Goal: Task Accomplishment & Management: Manage account settings

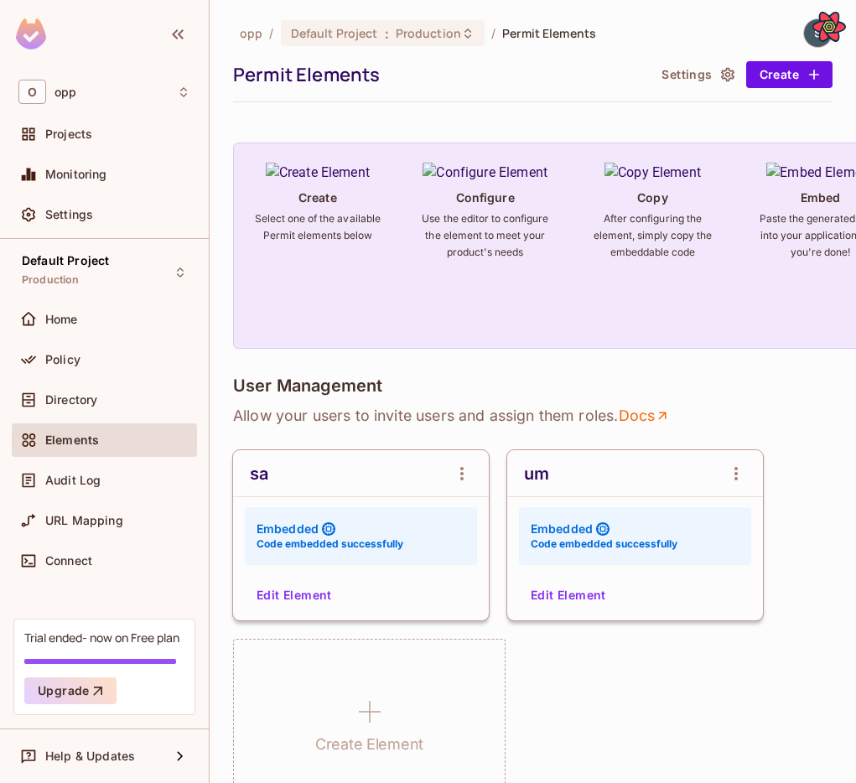
click at [814, 447] on div "User Management Allow your users to invite users and assign them roles . Docs s…" at bounding box center [532, 592] width 599 height 433
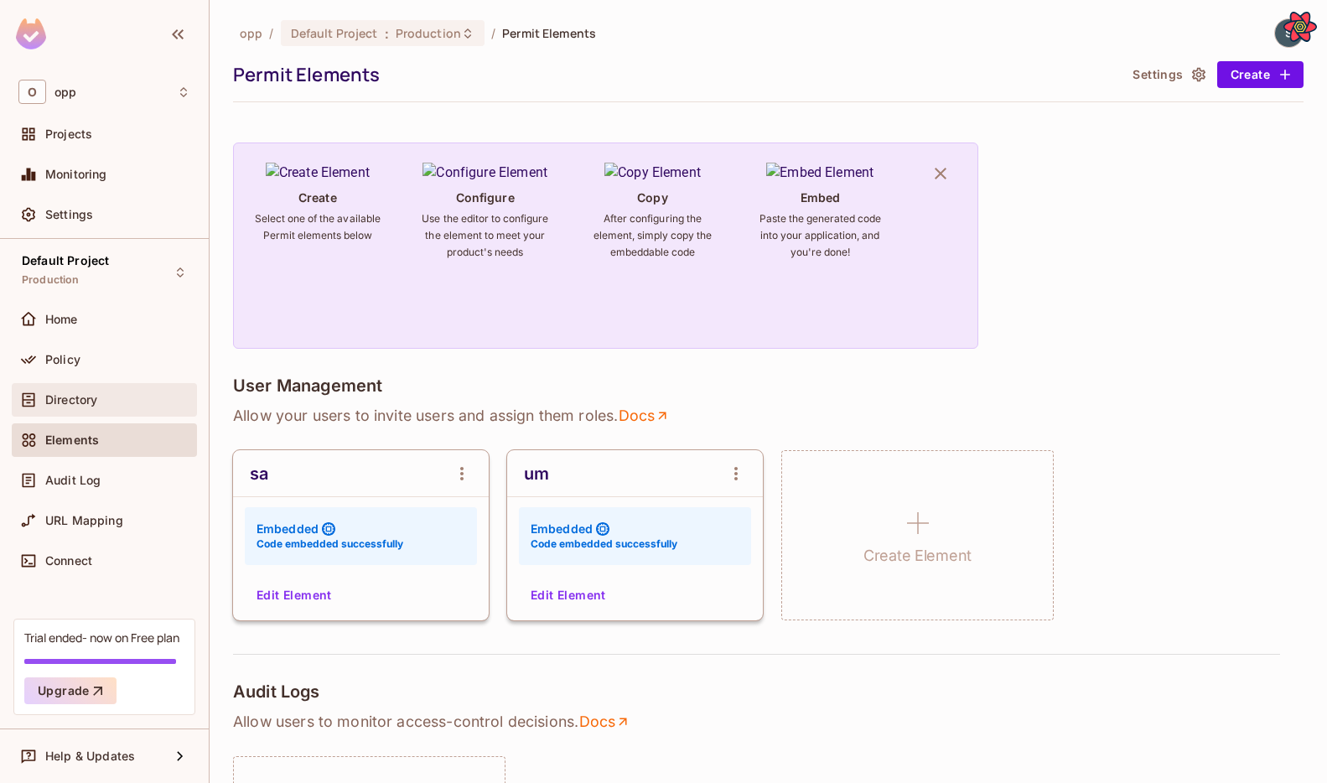
click at [88, 396] on span "Directory" at bounding box center [71, 399] width 52 height 13
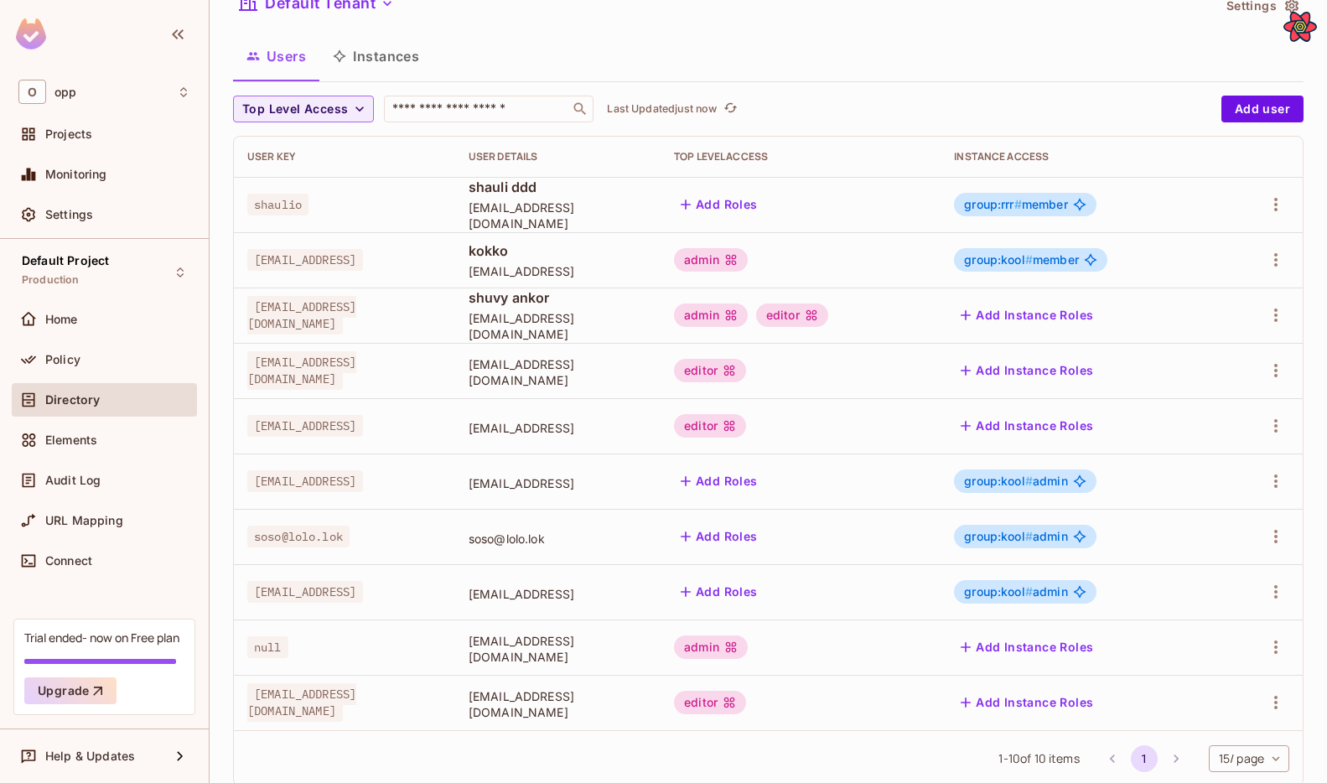
scroll to position [112, 0]
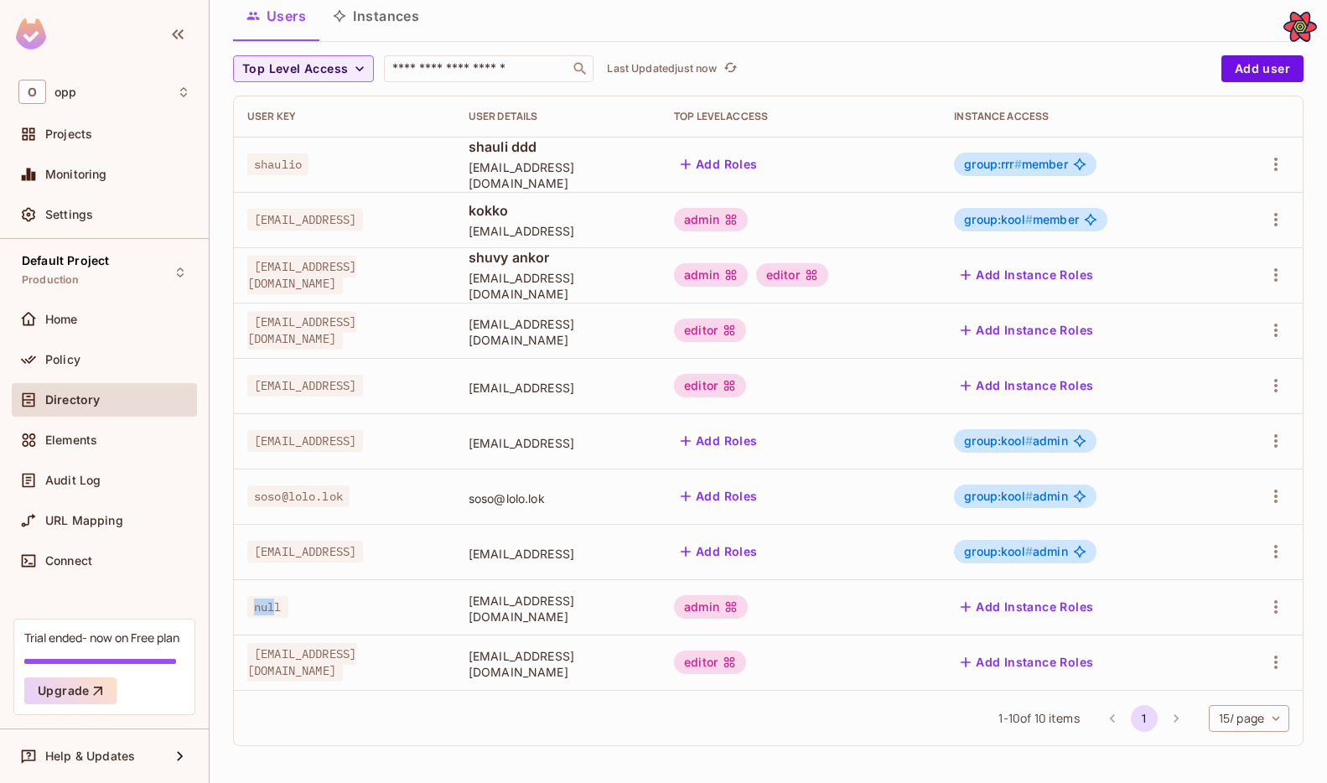
drag, startPoint x: 276, startPoint y: 608, endPoint x: 241, endPoint y: 608, distance: 35.2
click at [241, 608] on td "null" at bounding box center [344, 606] width 221 height 55
click at [285, 609] on span "null" at bounding box center [267, 607] width 41 height 22
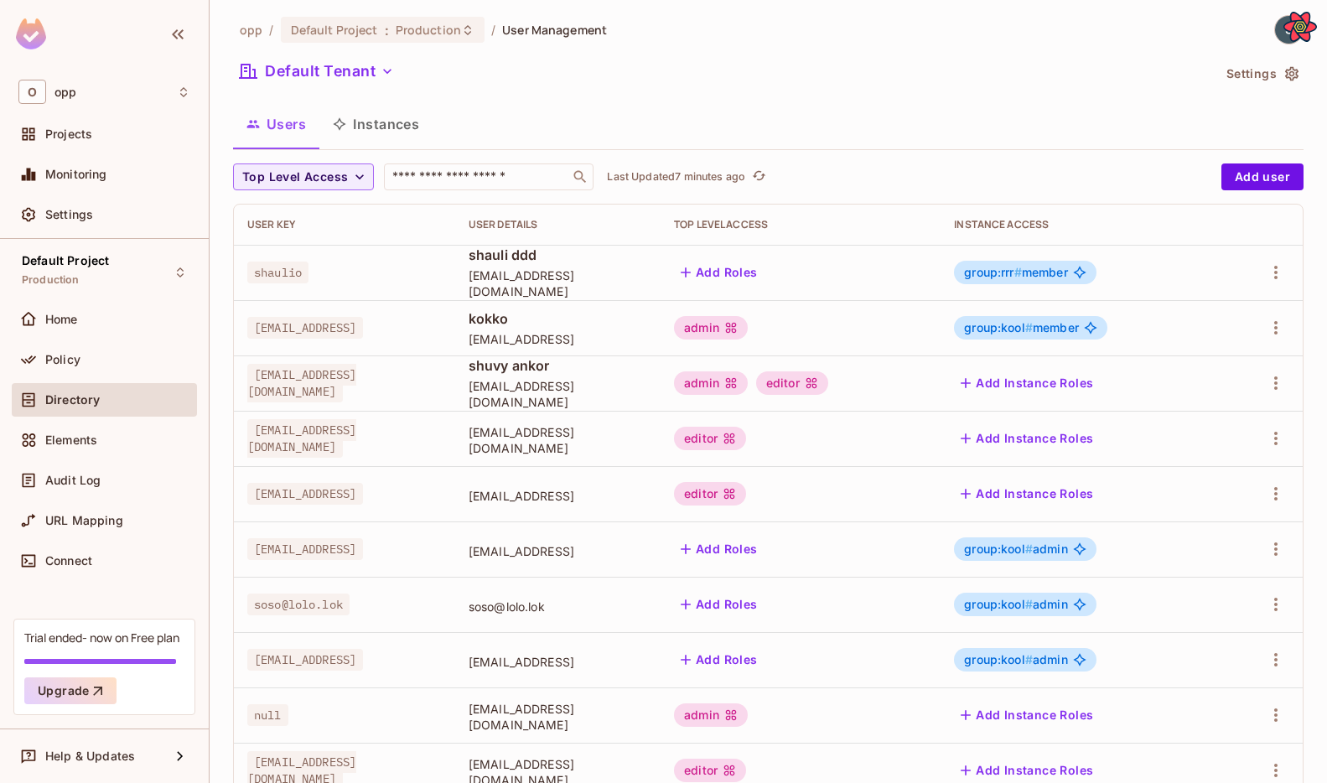
scroll to position [0, 0]
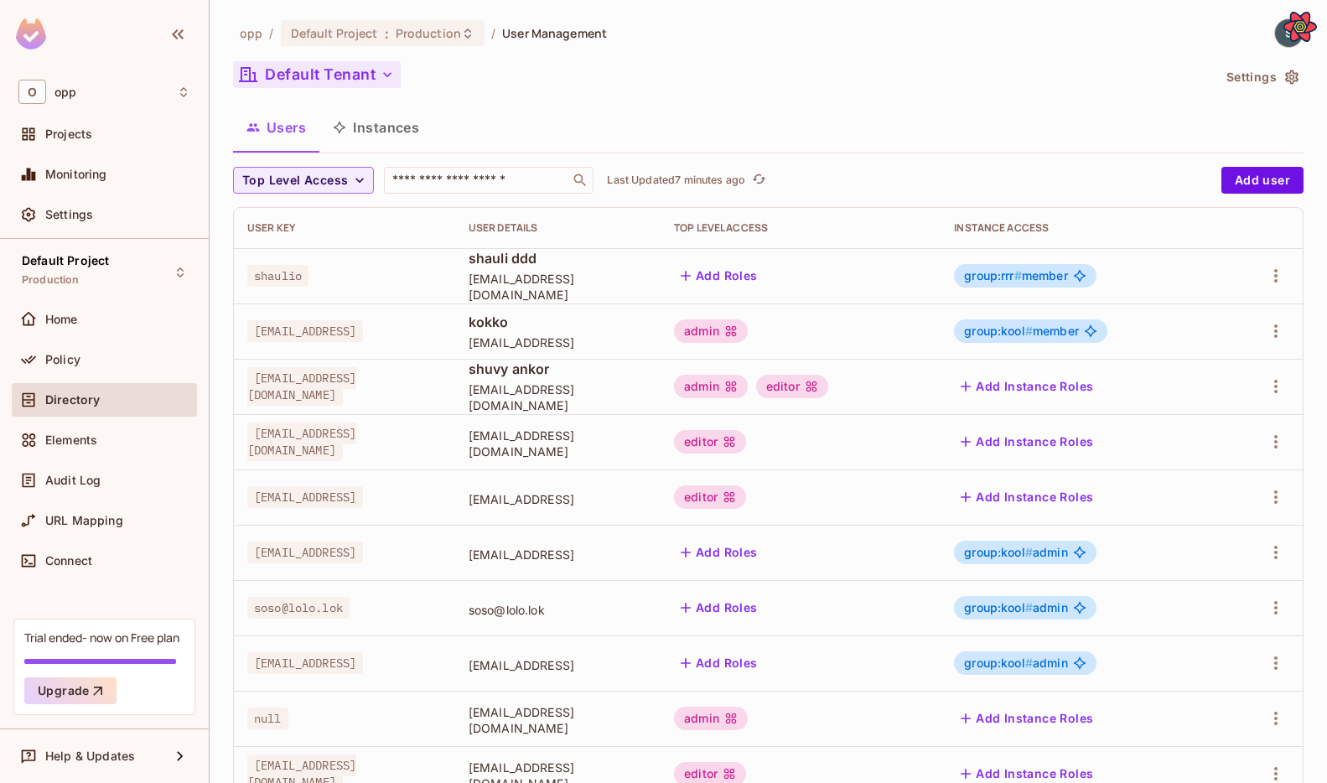
click at [376, 61] on button "Default Tenant" at bounding box center [317, 74] width 168 height 27
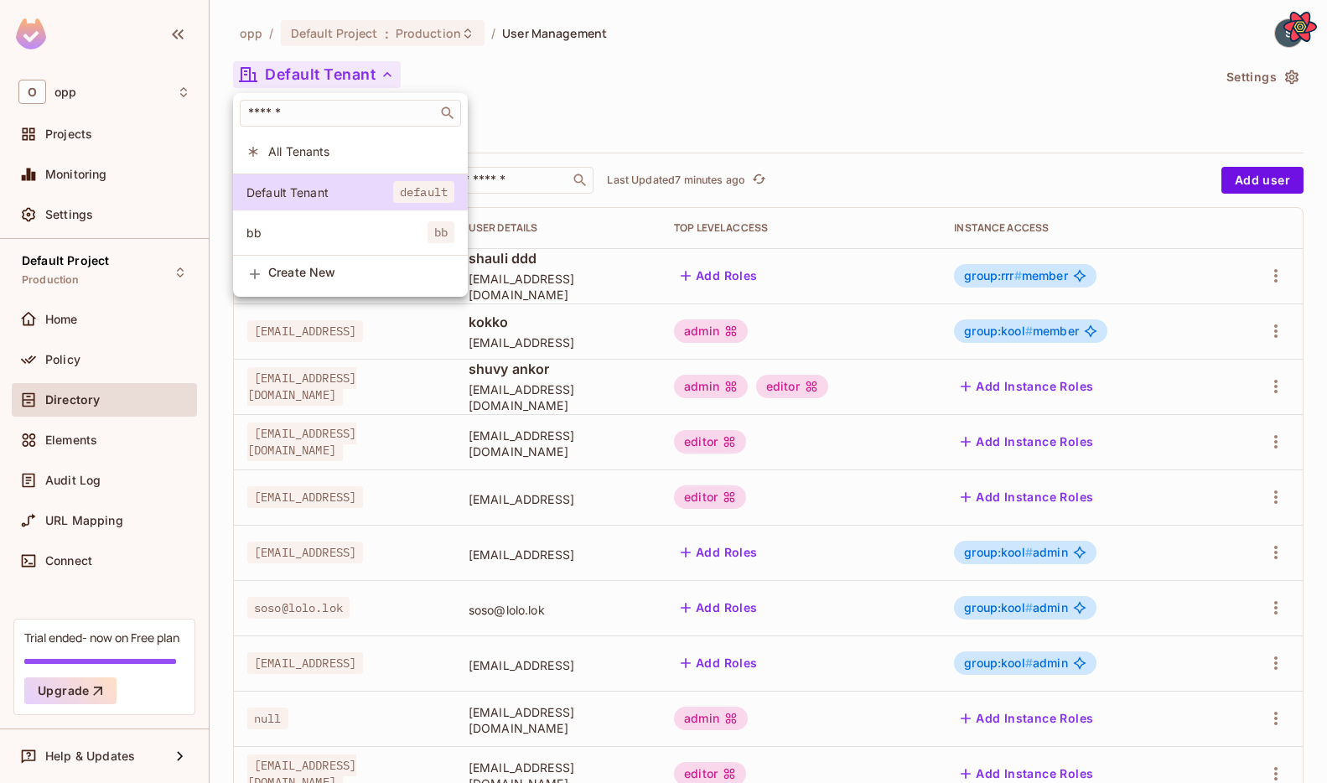
click at [358, 140] on li "All Tenants" at bounding box center [350, 151] width 235 height 36
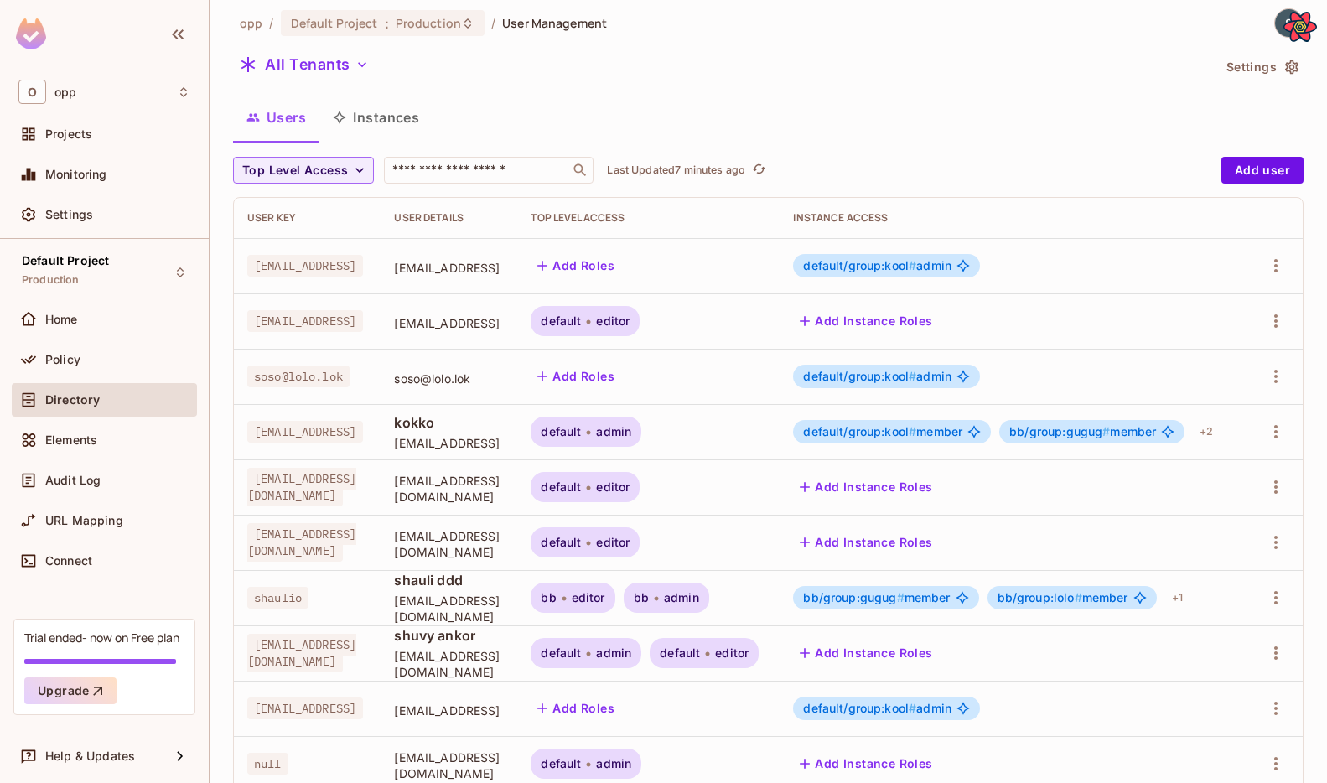
click at [386, 135] on button "Instances" at bounding box center [375, 117] width 113 height 42
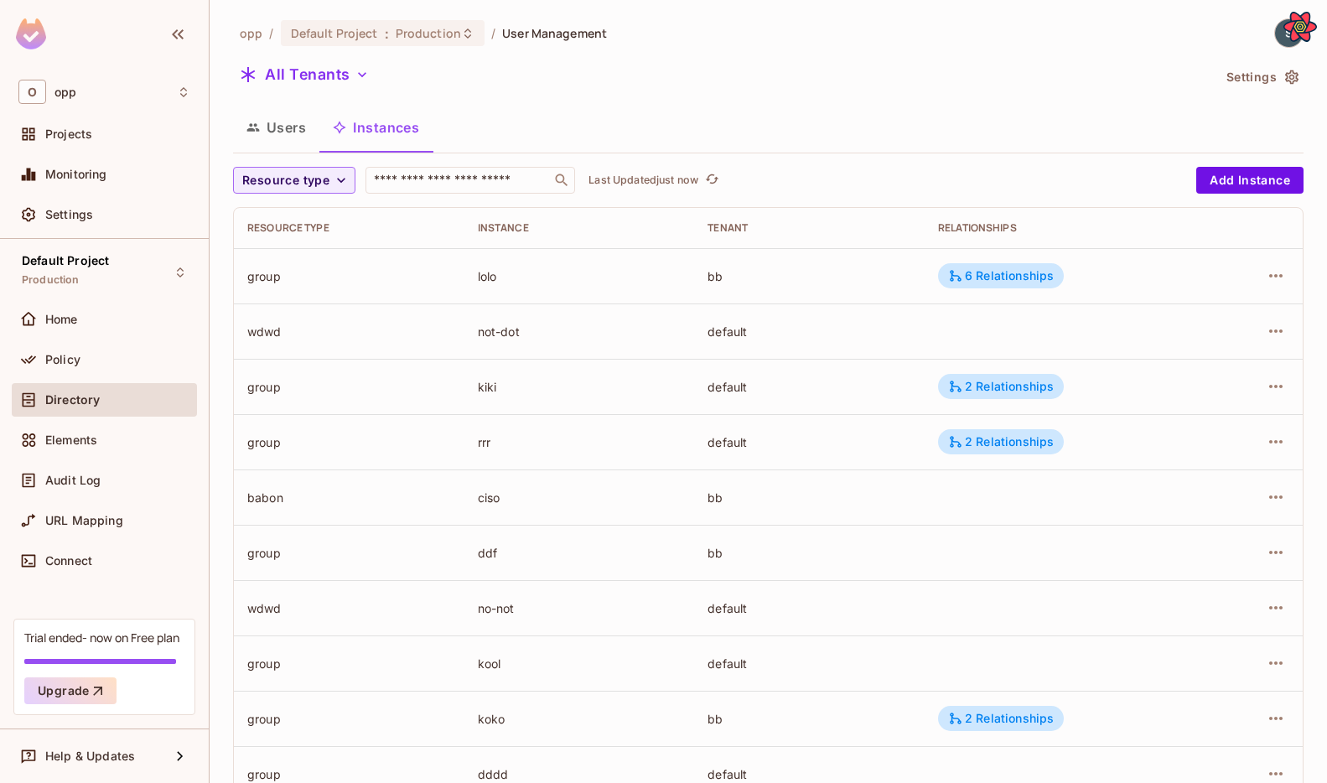
click at [280, 137] on button "Users" at bounding box center [276, 127] width 86 height 42
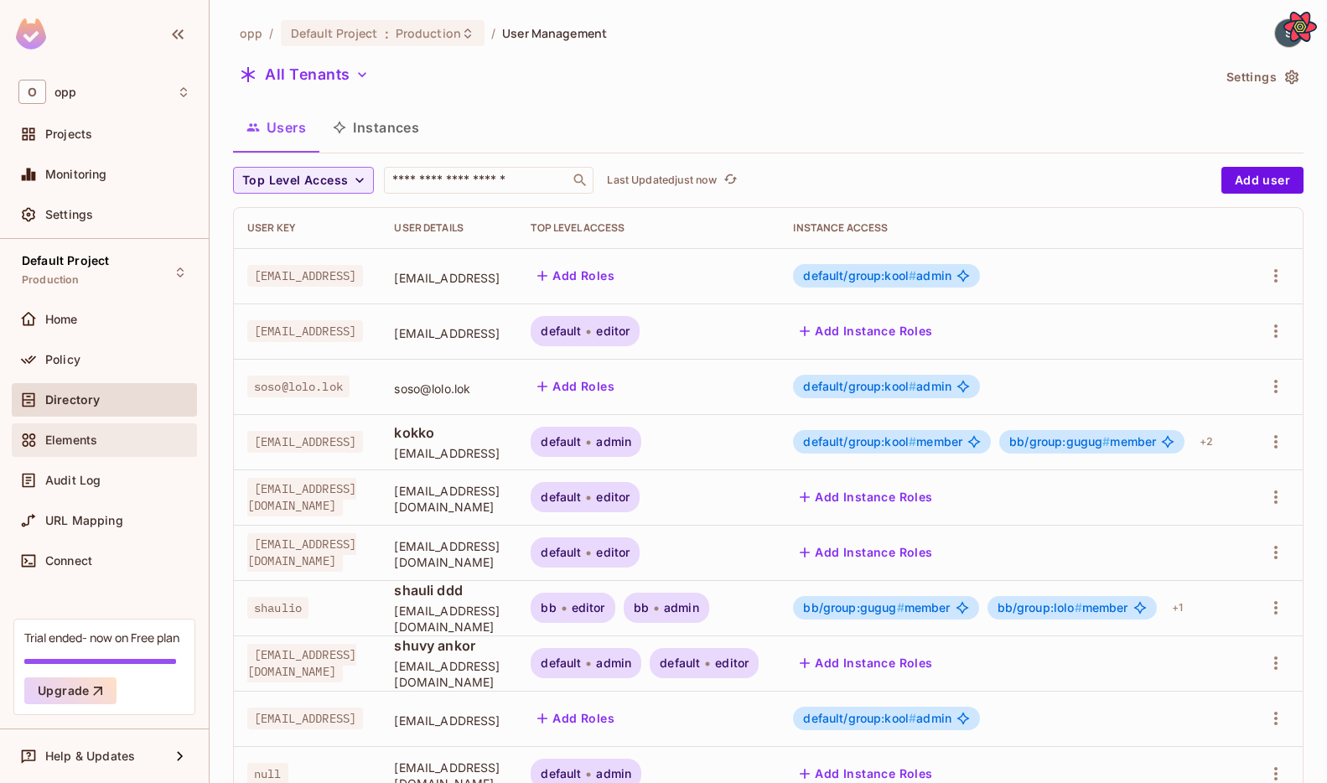
click at [98, 428] on div "Elements" at bounding box center [104, 440] width 185 height 34
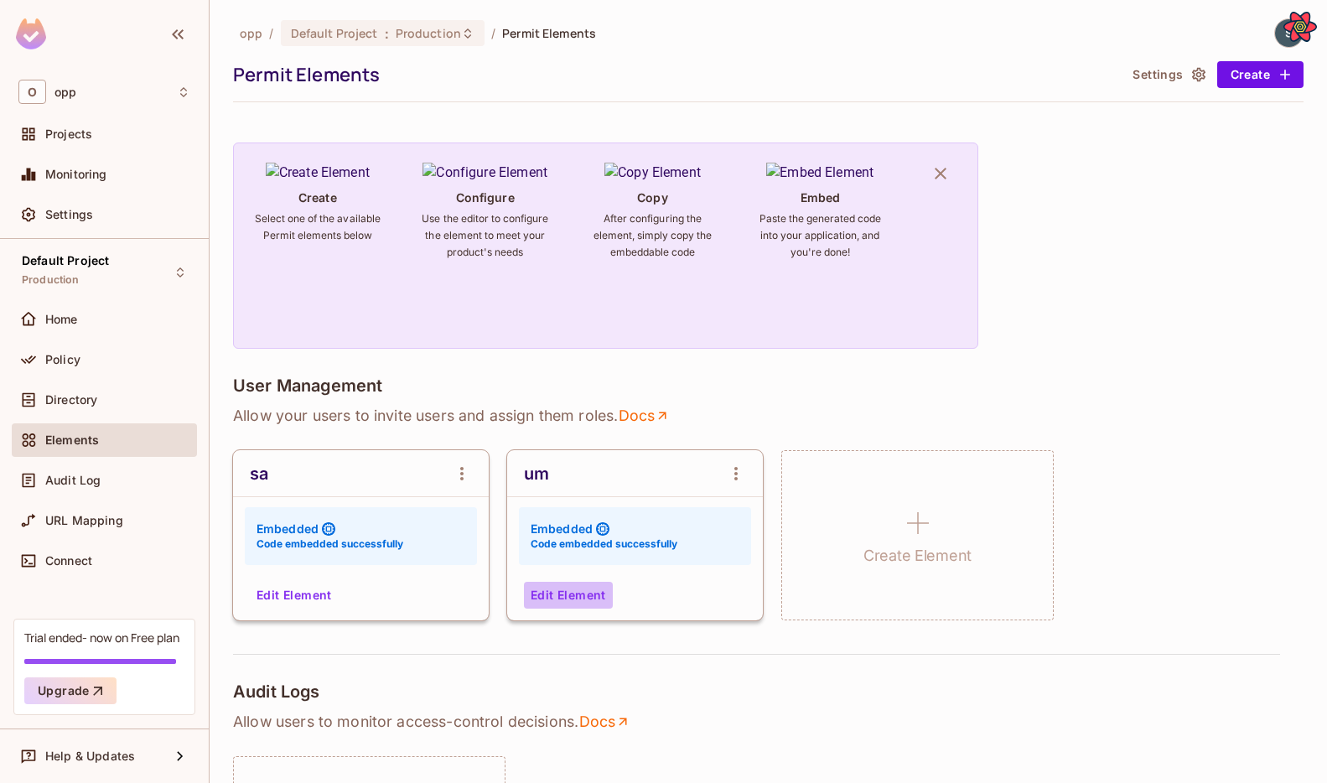
click at [587, 590] on button "Edit Element" at bounding box center [568, 595] width 89 height 27
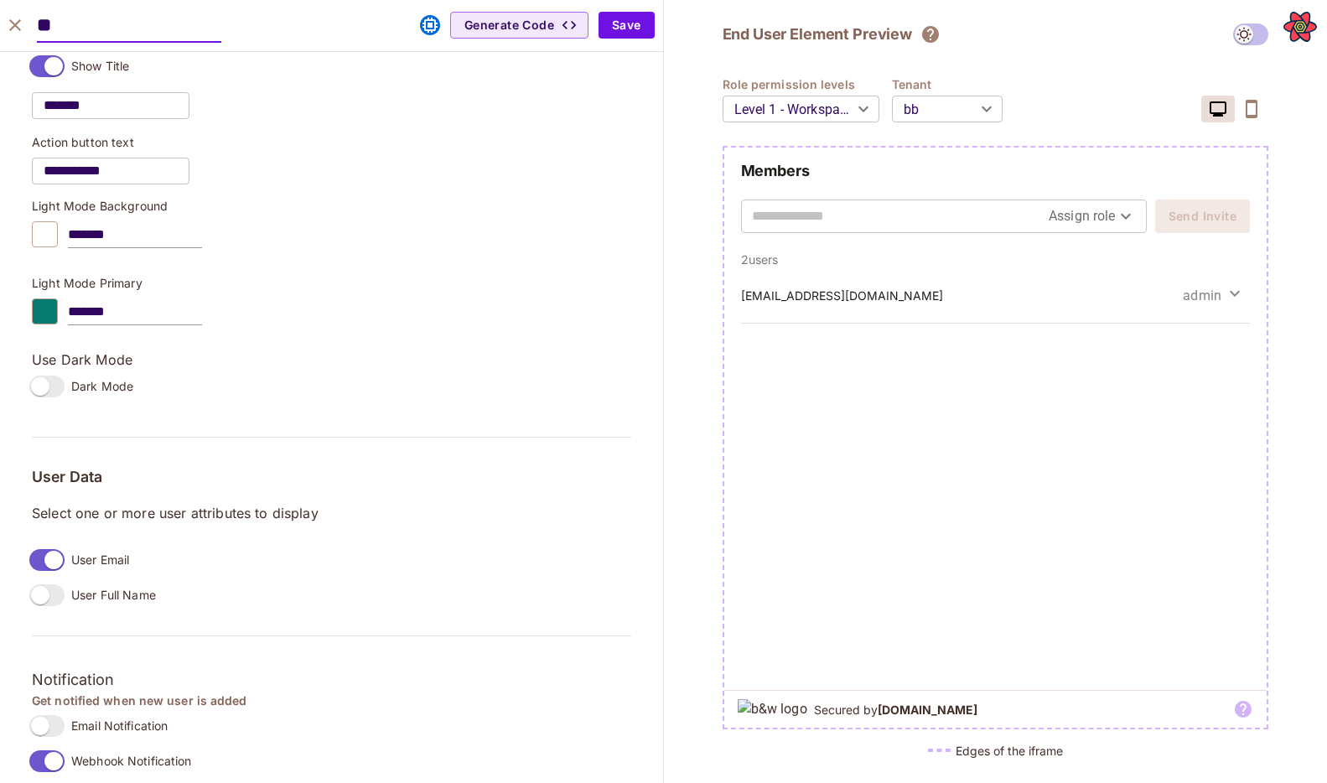
scroll to position [1240, 0]
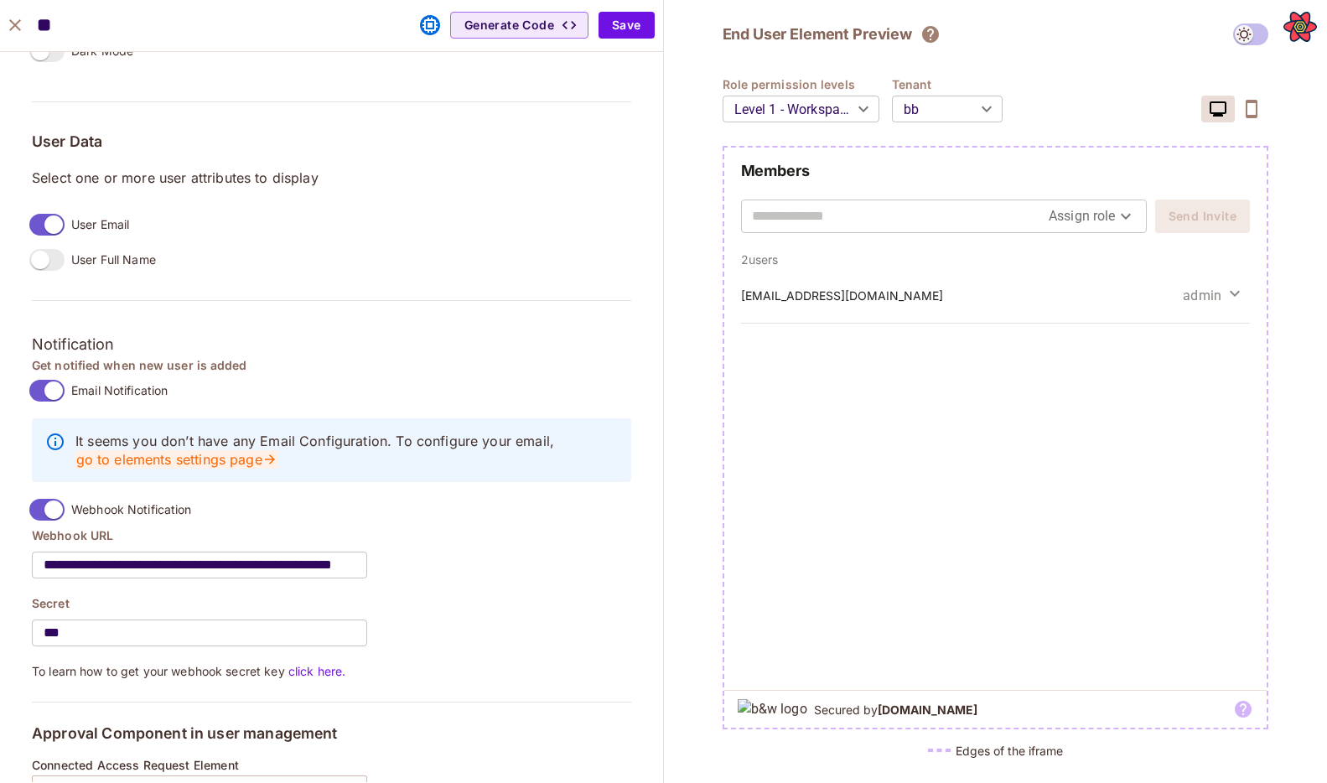
click at [190, 459] on link "go to elements settings page" at bounding box center [176, 459] width 202 height 18
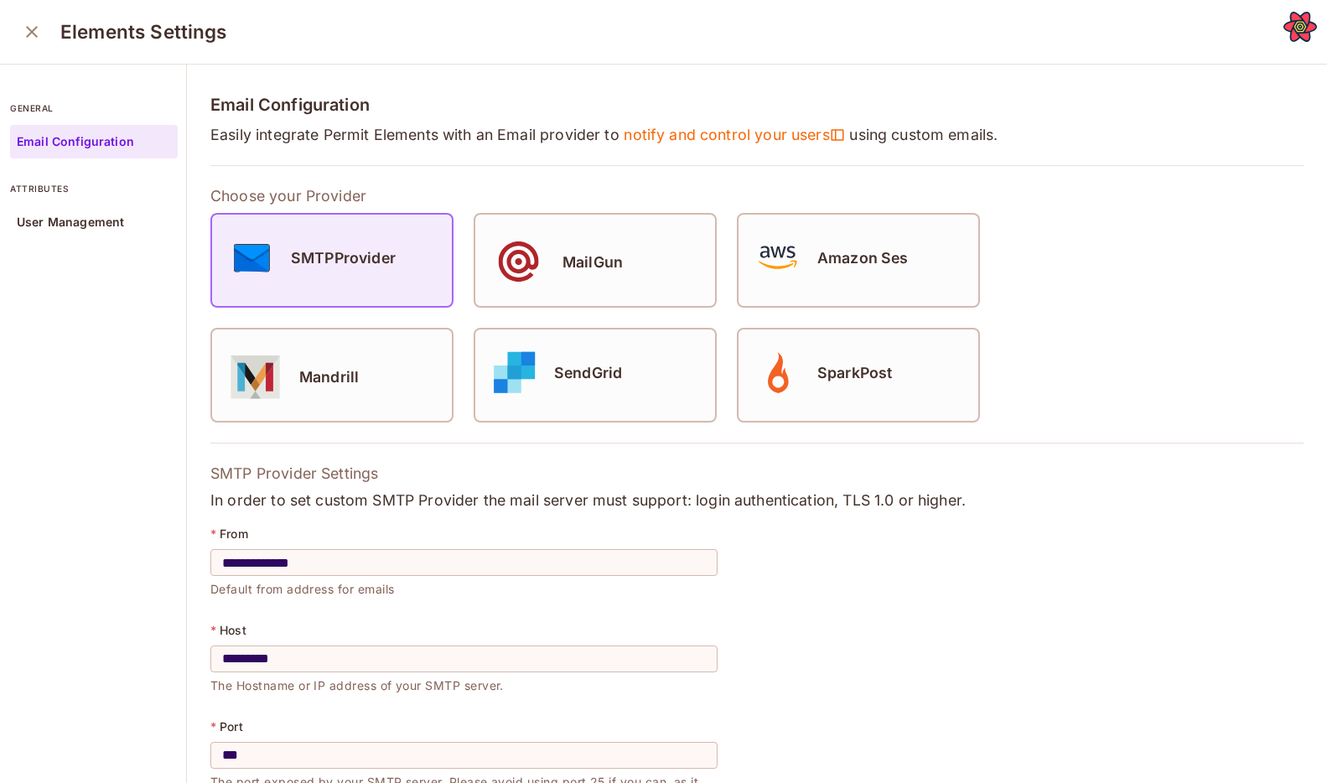
scroll to position [290, 0]
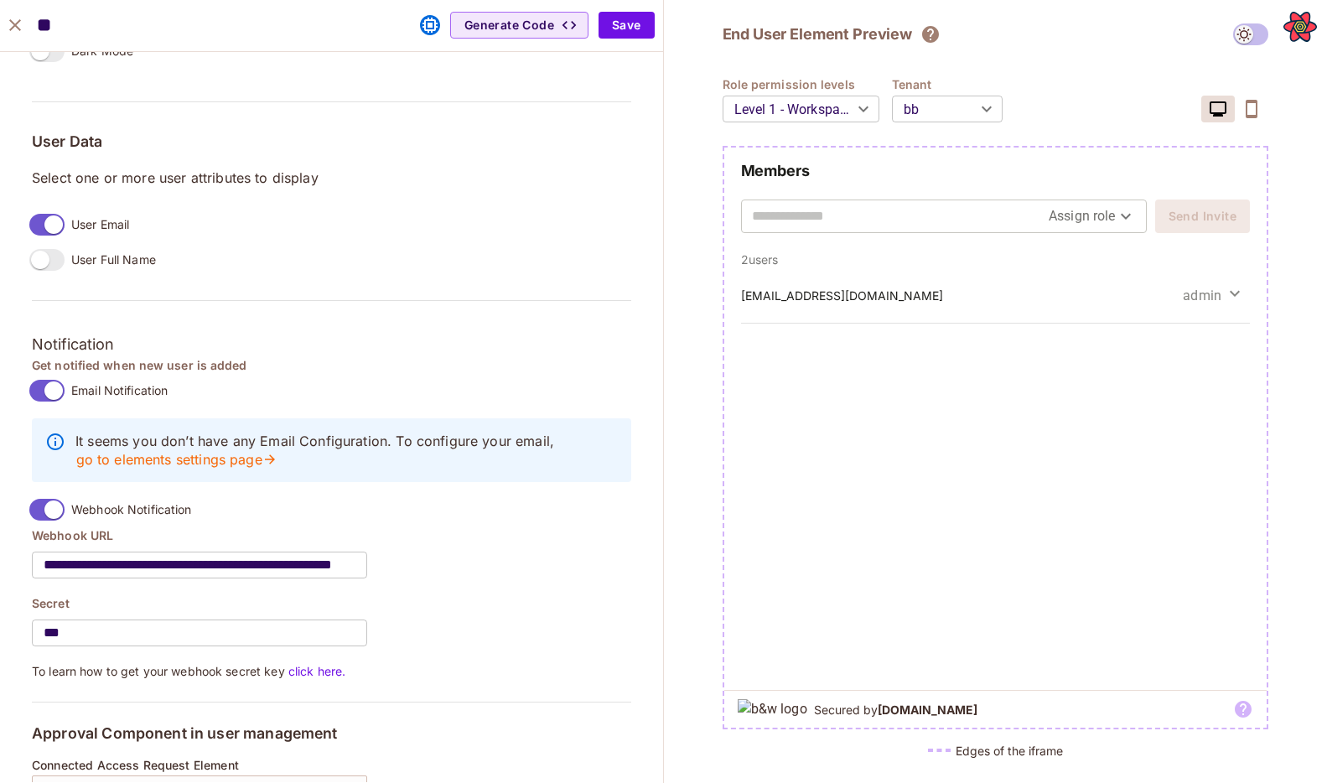
scroll to position [1324, 0]
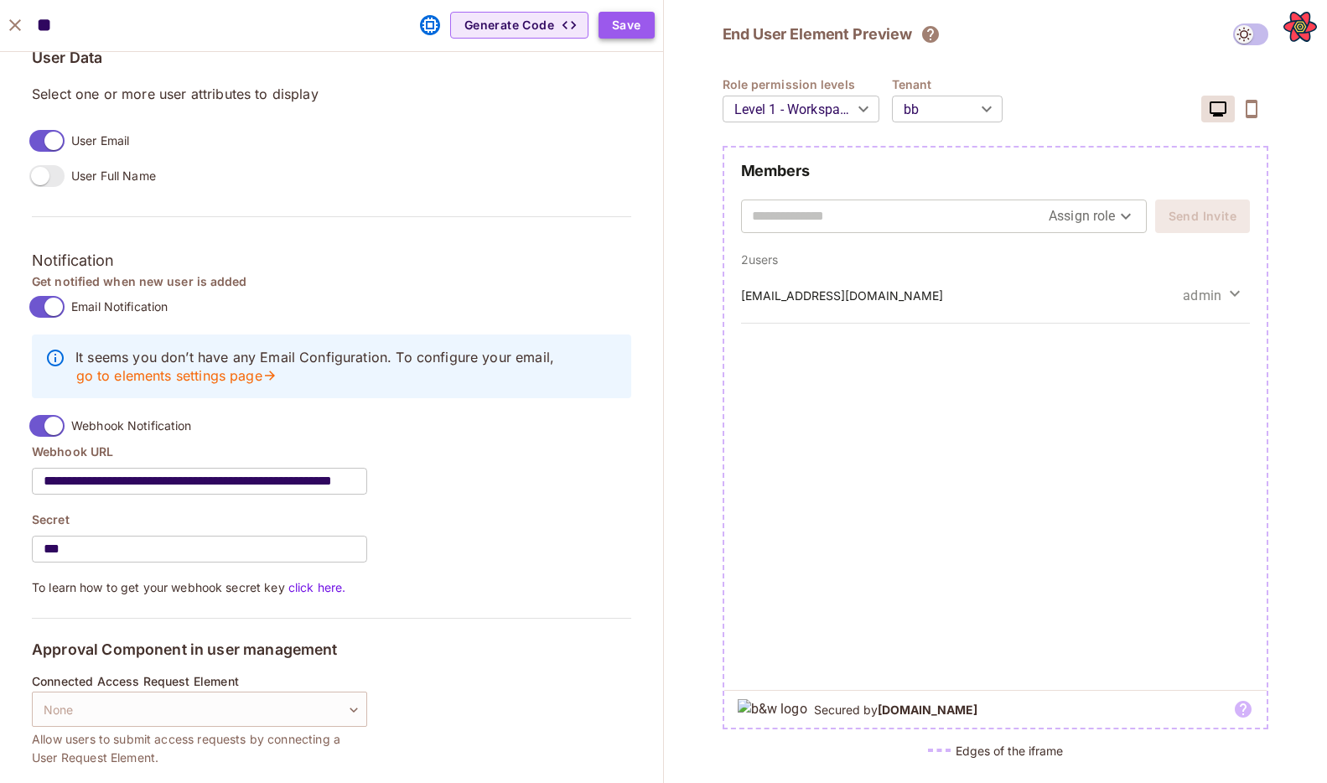
click at [629, 30] on button "Save" at bounding box center [627, 25] width 56 height 27
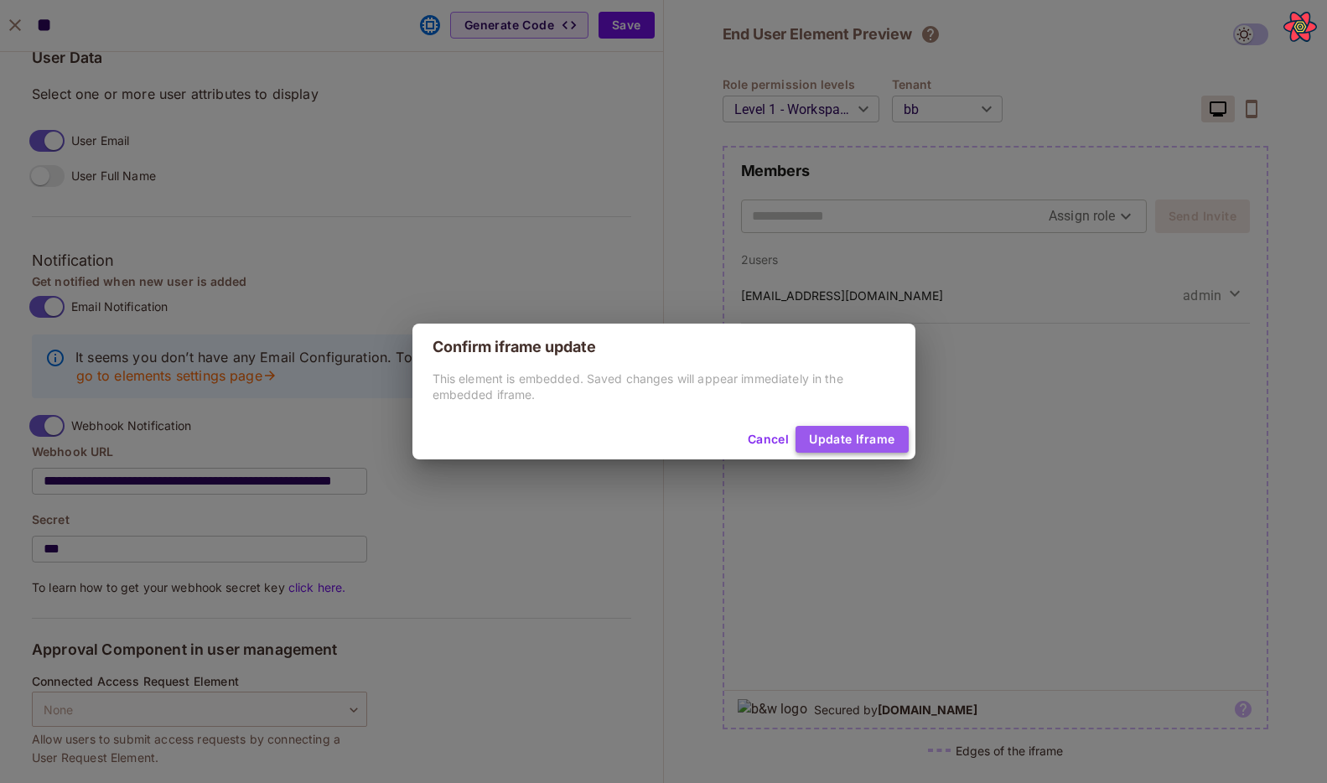
click at [855, 433] on button "Update Iframe" at bounding box center [852, 439] width 112 height 27
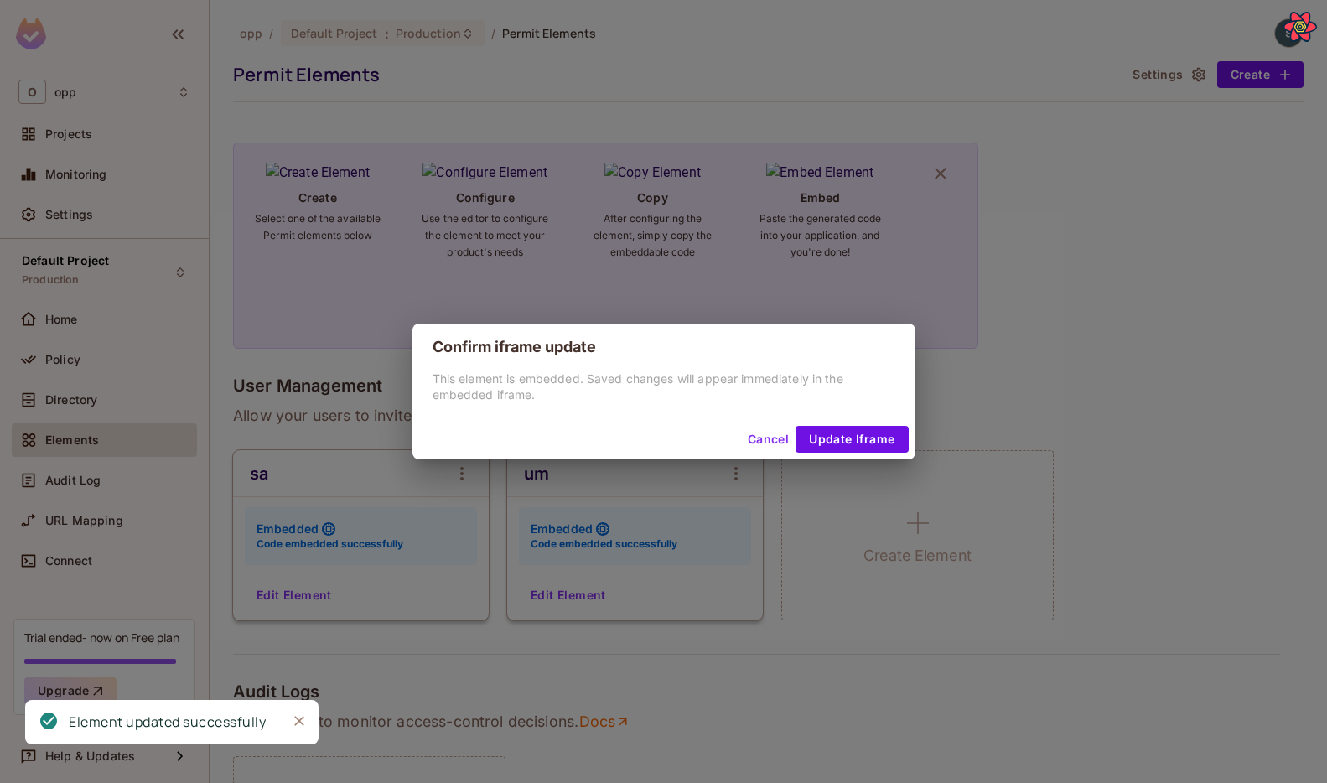
scroll to position [1115, 0]
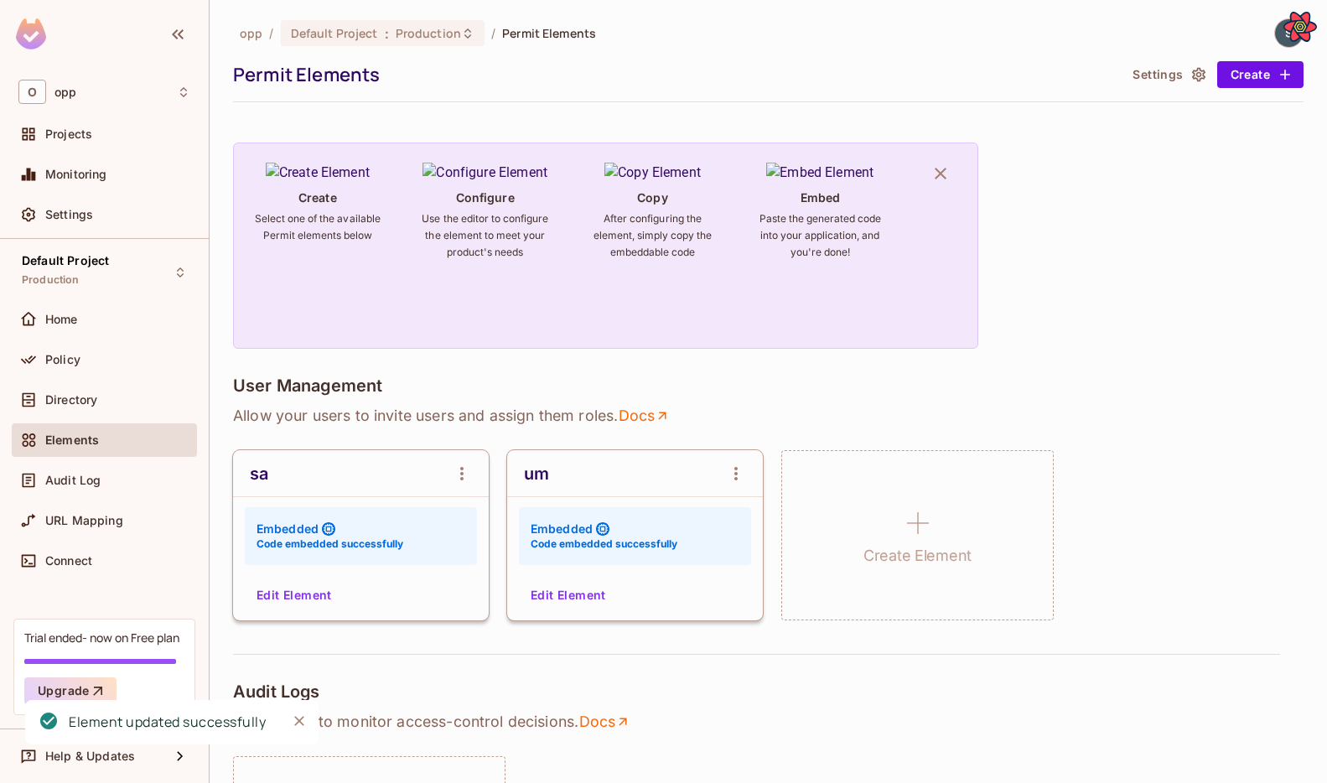
click at [585, 591] on button "Edit Element" at bounding box center [568, 595] width 89 height 27
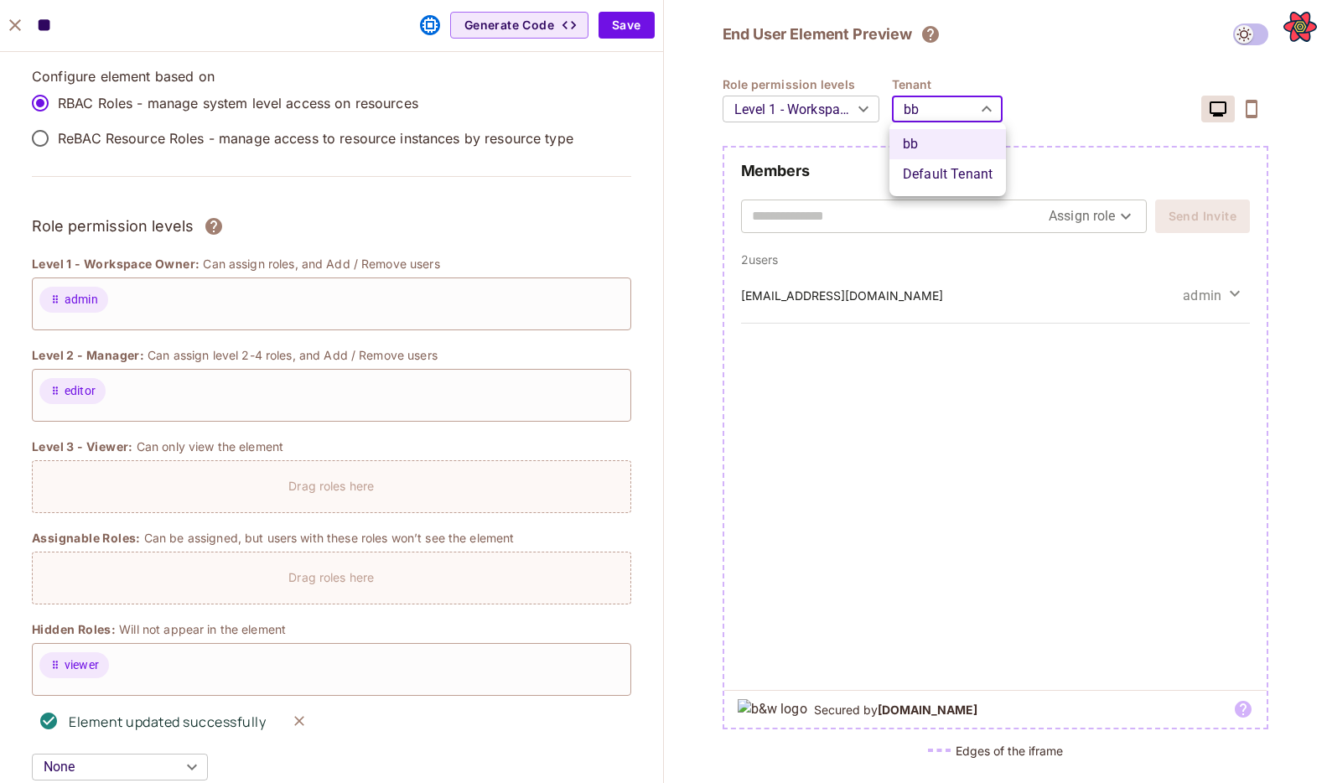
click at [855, 99] on body "O opp Projects Monitoring Settings Default Project Production Home Policy Direc…" at bounding box center [663, 391] width 1327 height 783
click at [855, 175] on li "Default Tenant" at bounding box center [948, 174] width 117 height 30
type input "*******"
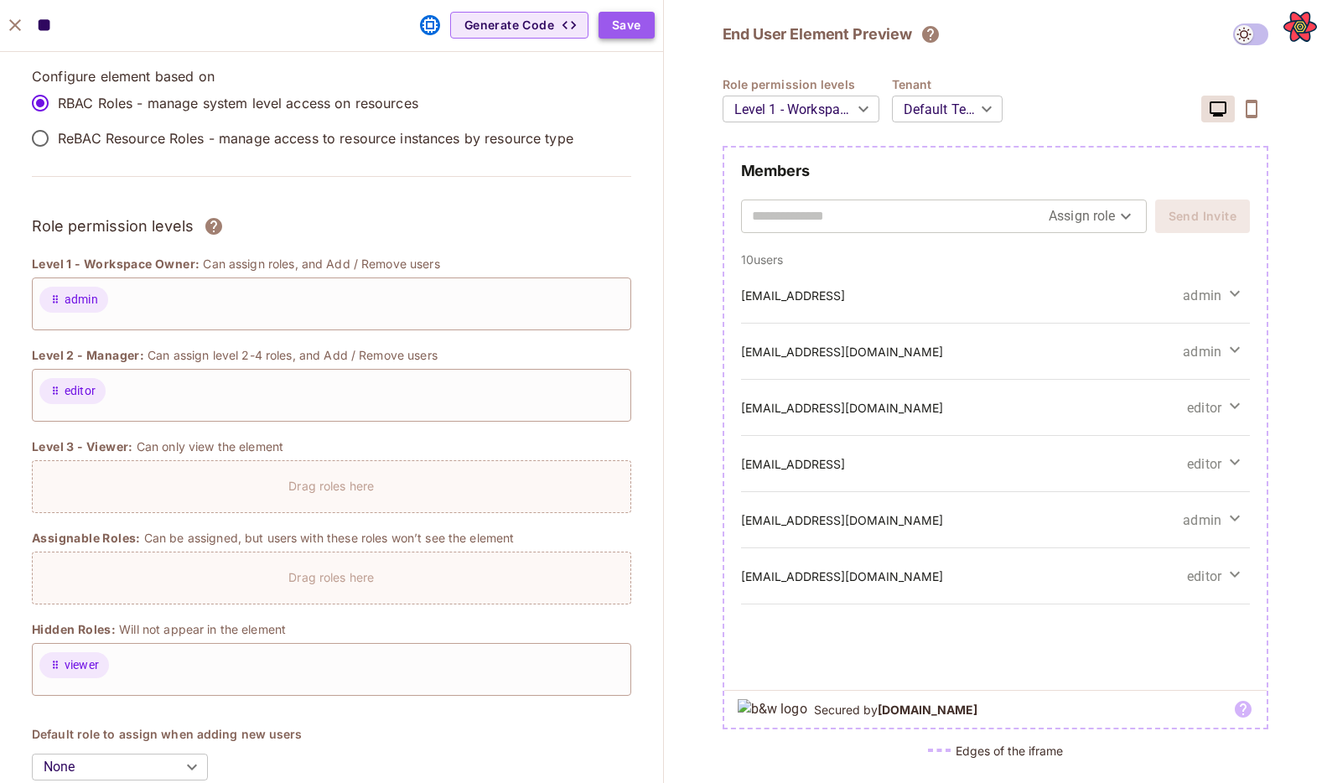
click at [627, 28] on button "Save" at bounding box center [627, 25] width 56 height 27
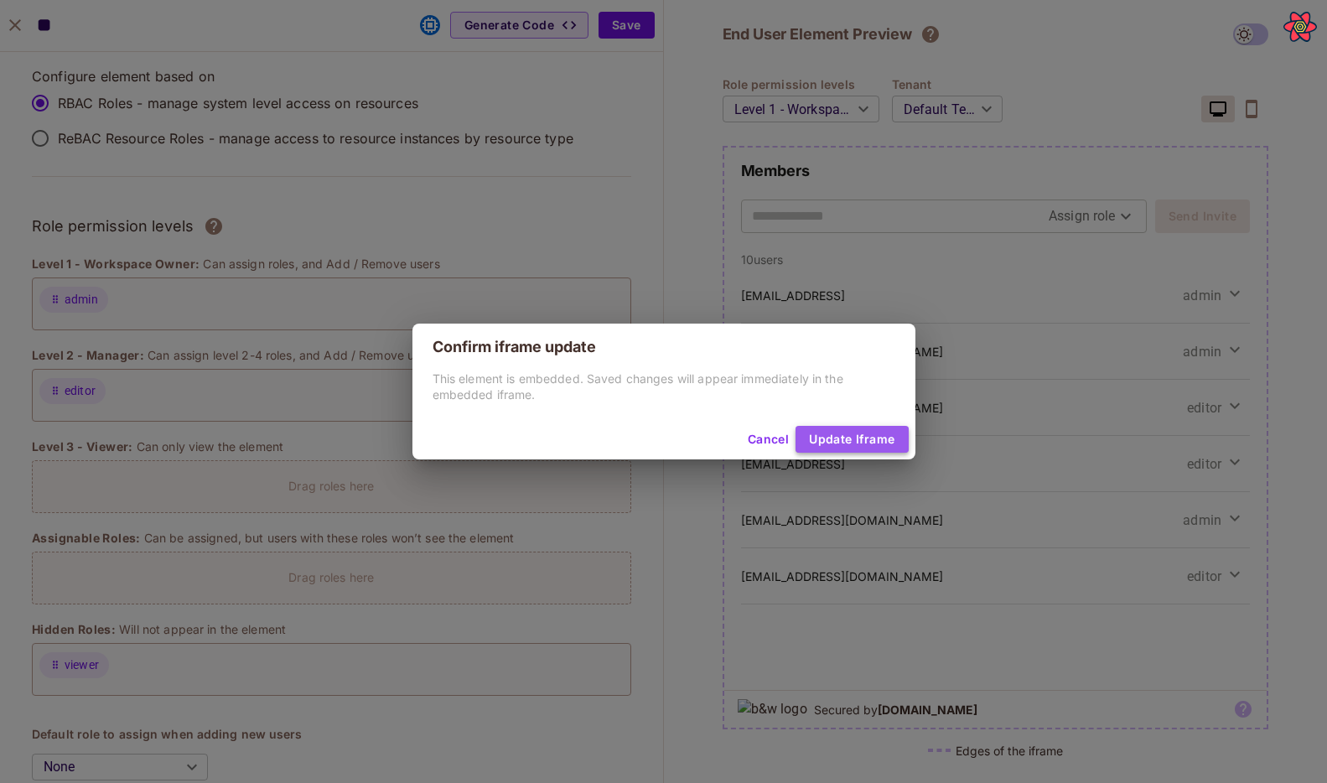
click at [844, 437] on button "Update Iframe" at bounding box center [852, 439] width 112 height 27
